Goal: Information Seeking & Learning: Find specific fact

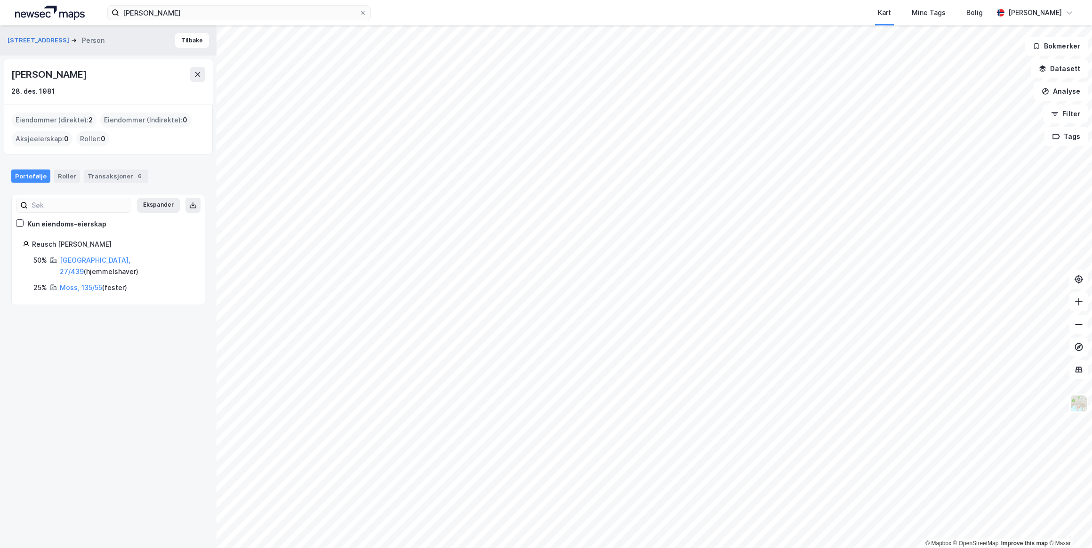
click at [167, 92] on div "28. des. 1981" at bounding box center [108, 91] width 194 height 11
click at [82, 259] on link "Oslo, 27/439" at bounding box center [95, 265] width 71 height 19
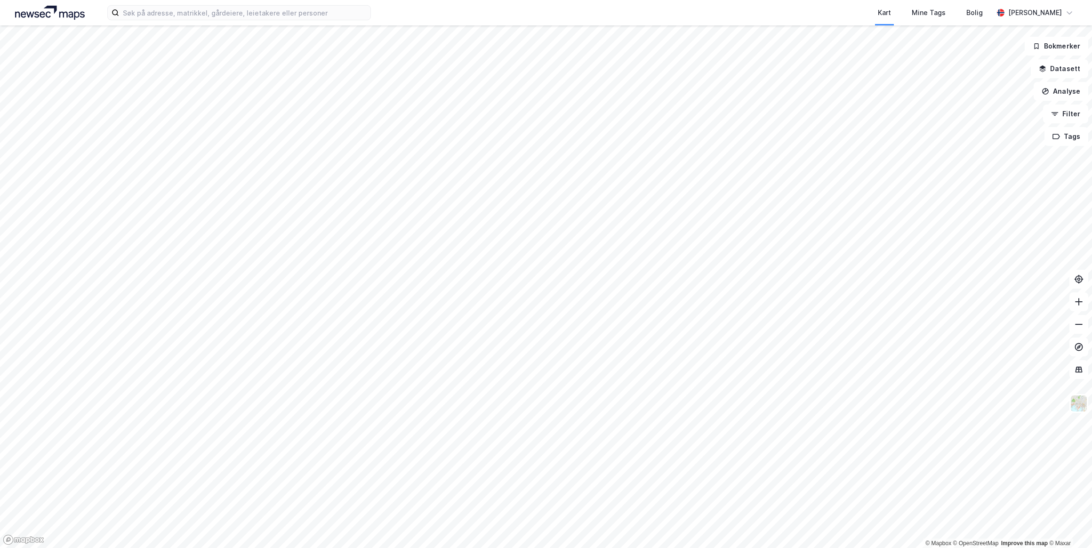
click at [874, 547] on html "Kart Mine Tags Bolig [PERSON_NAME] © Mapbox © OpenStreetMap Improve this map © …" at bounding box center [546, 274] width 1092 height 548
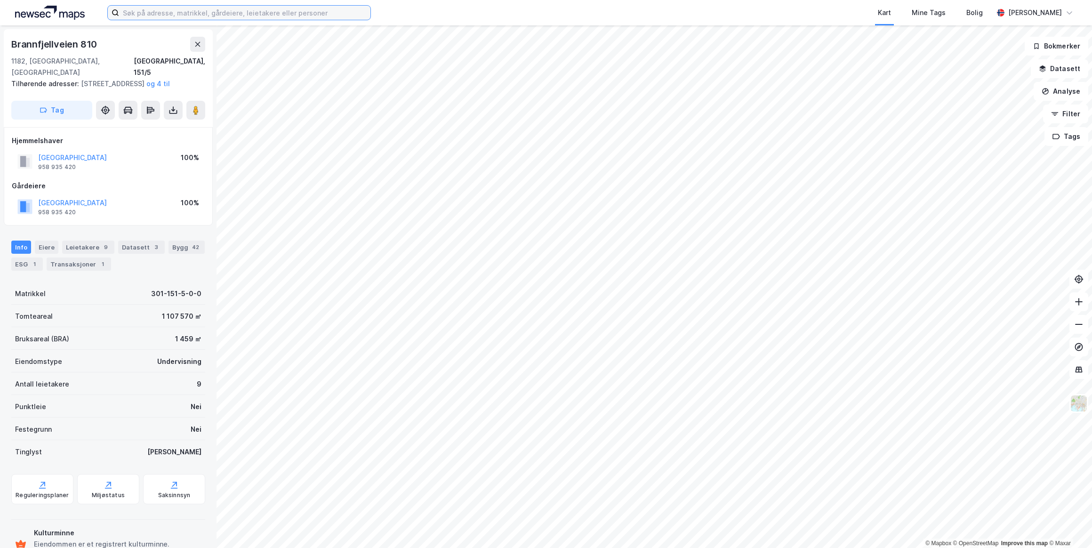
click at [160, 15] on input at bounding box center [244, 13] width 251 height 14
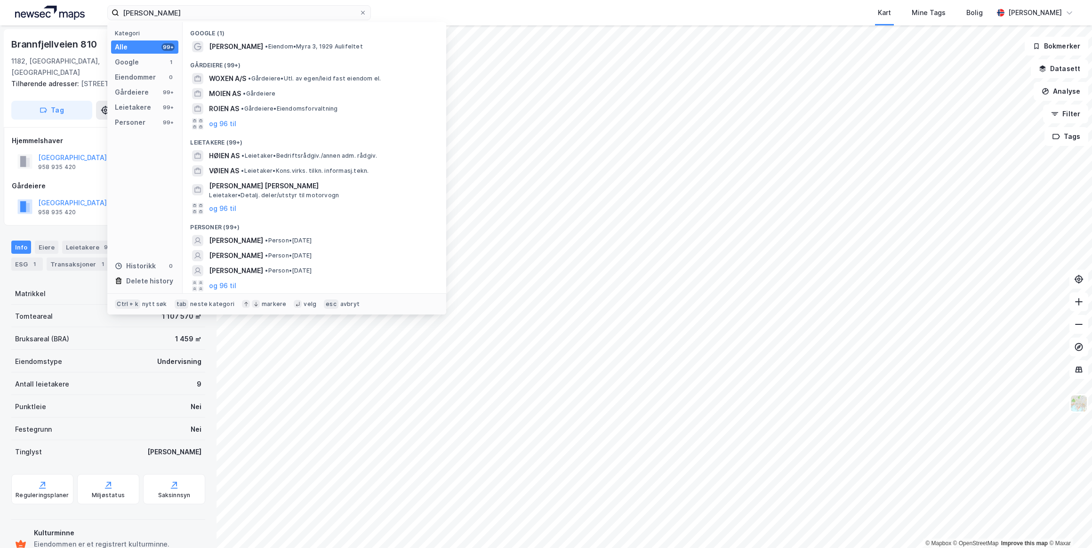
click at [265, 270] on span "• Person • [DATE]" at bounding box center [288, 271] width 47 height 8
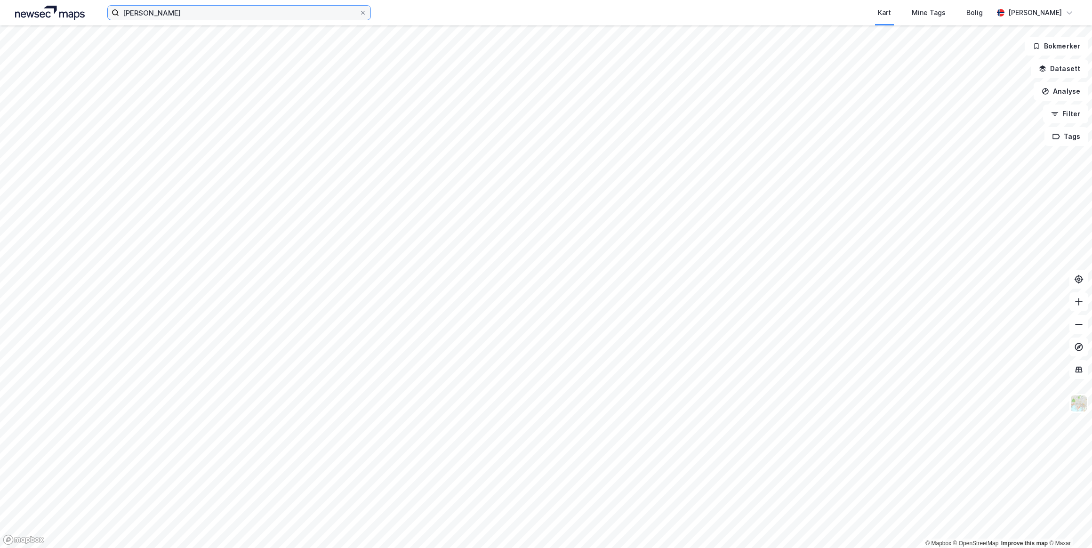
click at [181, 11] on input "[PERSON_NAME]" at bounding box center [239, 13] width 240 height 14
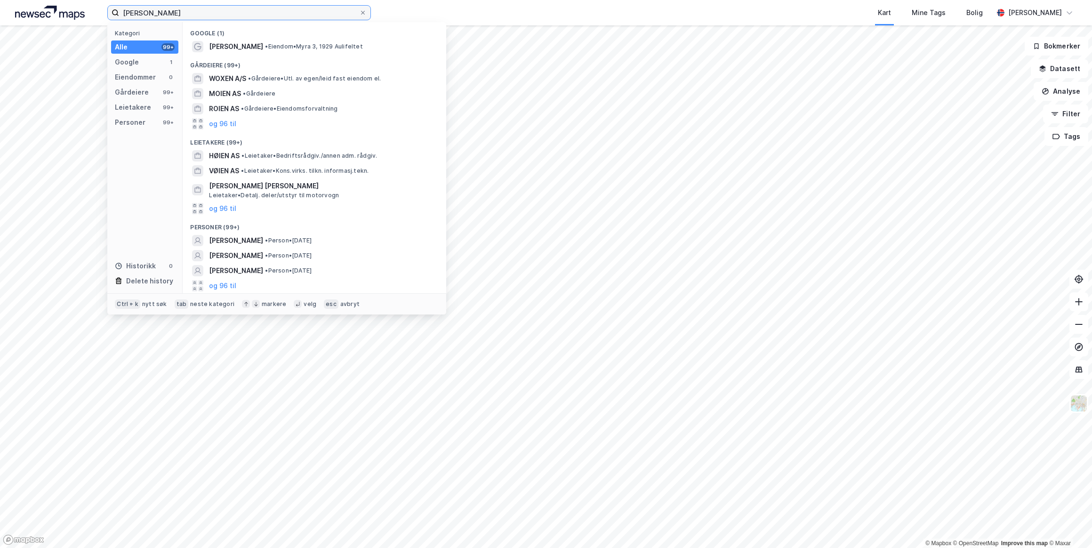
drag, startPoint x: 221, startPoint y: 14, endPoint x: 91, endPoint y: 9, distance: 129.5
click at [91, 9] on div "[PERSON_NAME] Kategori Alle 99+ Google 1 Eiendommer 0 Gårdeiere 99+ Leietakere …" at bounding box center [546, 12] width 1092 height 25
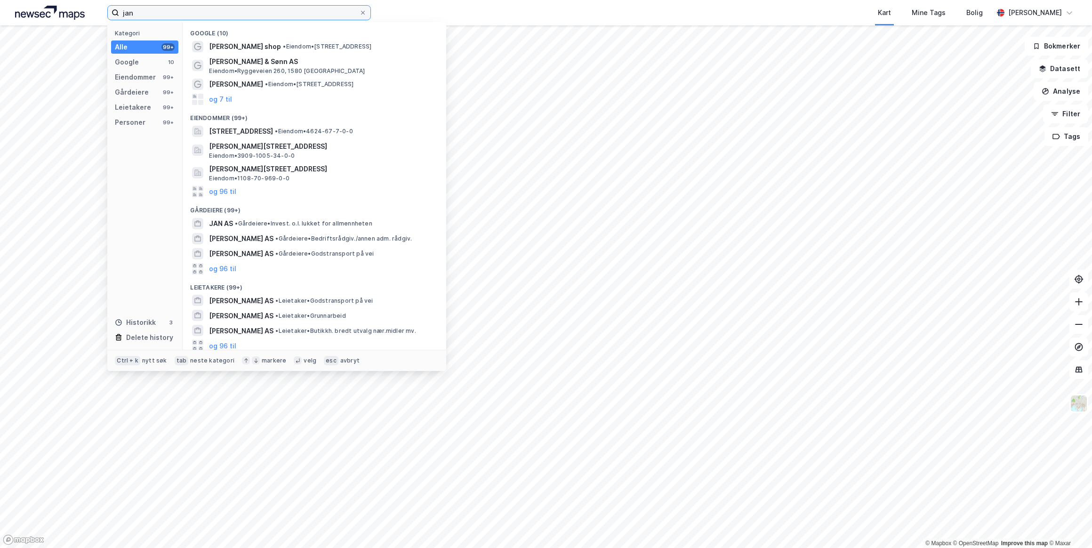
type input "jan"
click at [224, 223] on span "JAN AS" at bounding box center [221, 223] width 24 height 11
